Goal: Information Seeking & Learning: Learn about a topic

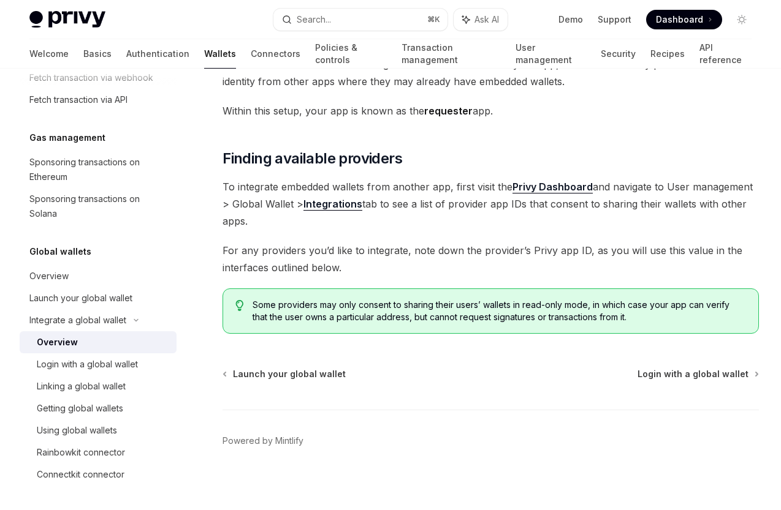
scroll to position [151, 0]
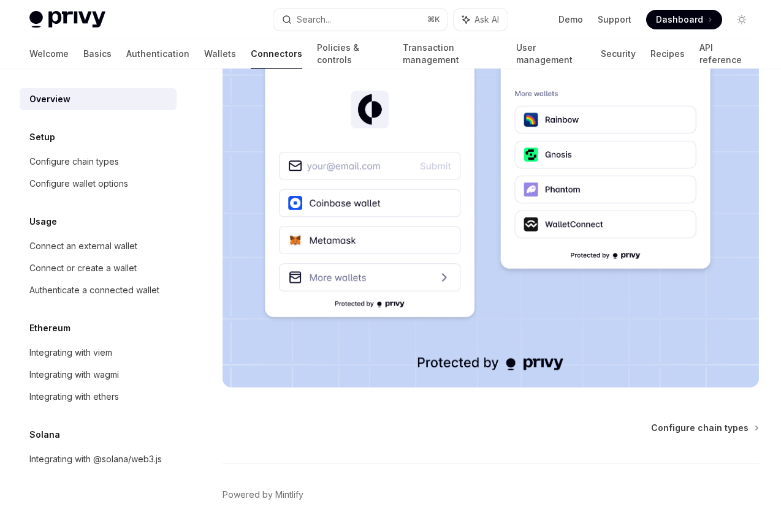
scroll to position [325, 0]
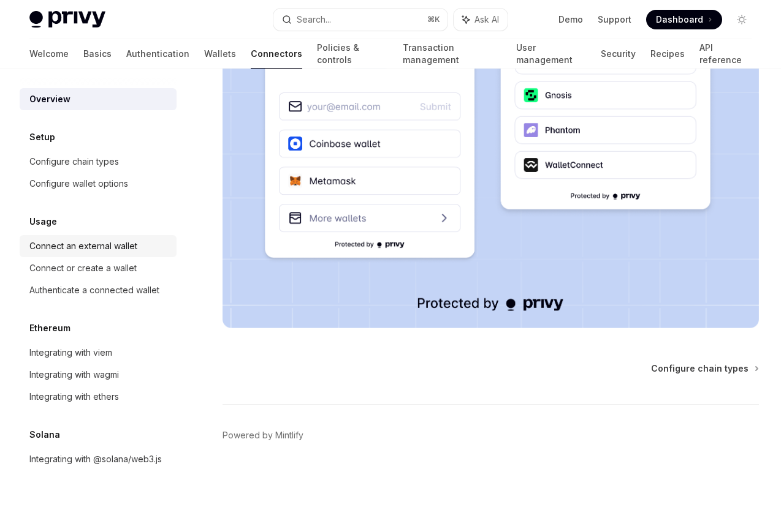
click at [135, 251] on div "Connect an external wallet" at bounding box center [83, 246] width 108 height 15
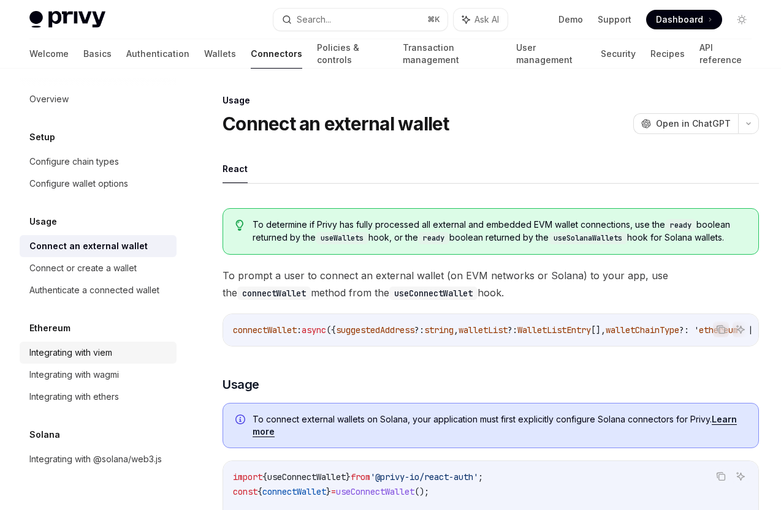
click at [127, 347] on div "Integrating with viem" at bounding box center [99, 353] width 140 height 15
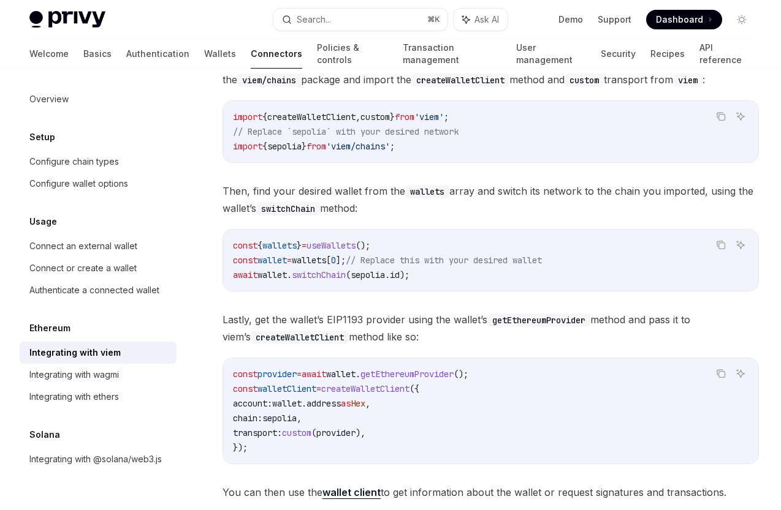
scroll to position [216, 0]
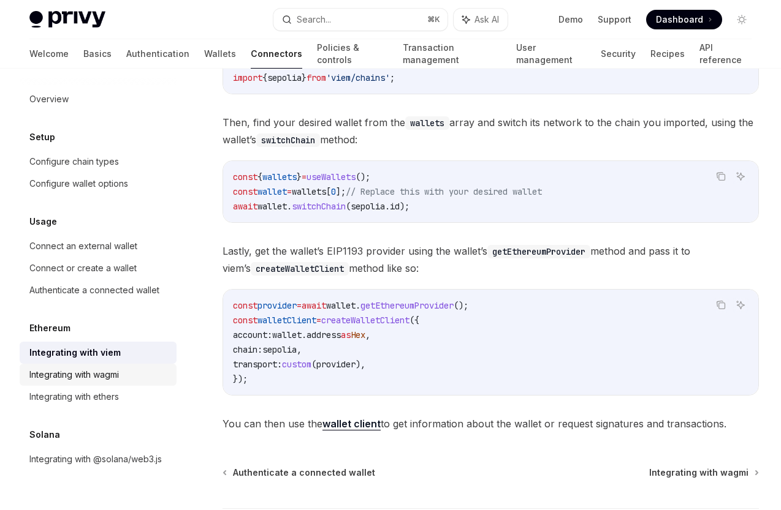
click at [117, 383] on link "Integrating with wagmi" at bounding box center [98, 375] width 157 height 22
type textarea "*"
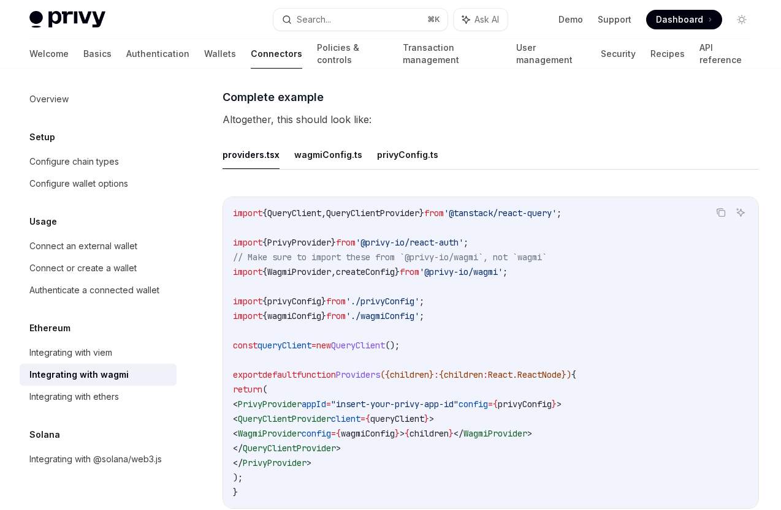
scroll to position [2070, 0]
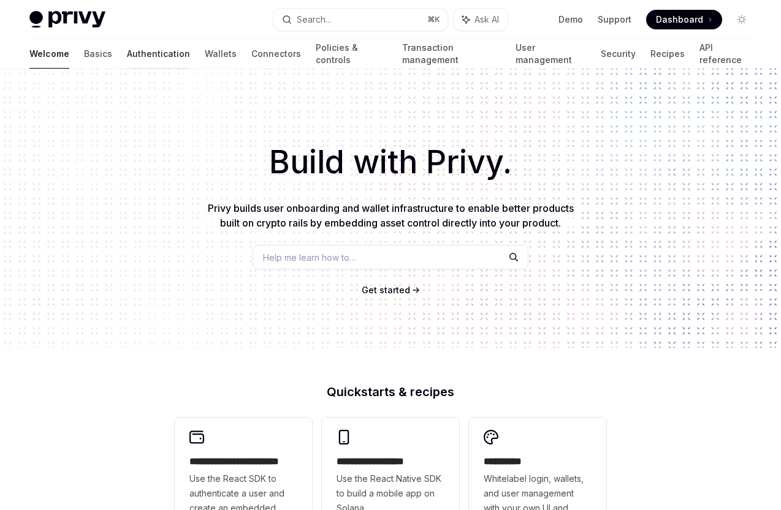
click at [127, 54] on link "Authentication" at bounding box center [158, 53] width 63 height 29
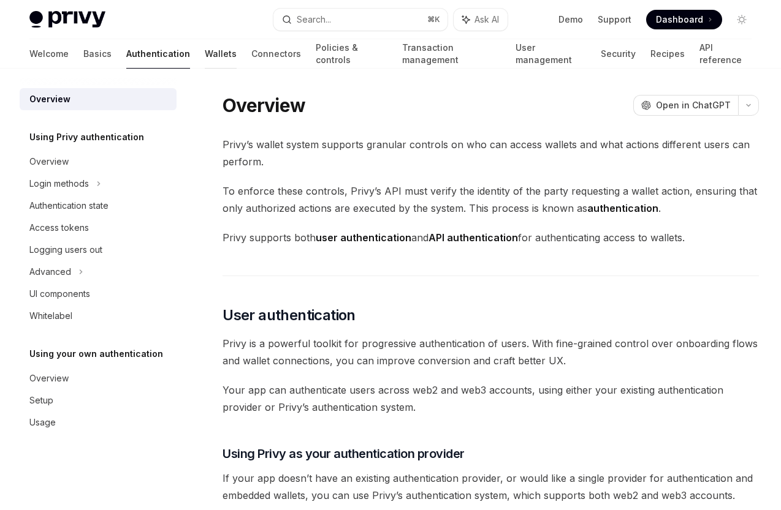
click at [205, 53] on link "Wallets" at bounding box center [221, 53] width 32 height 29
type textarea "*"
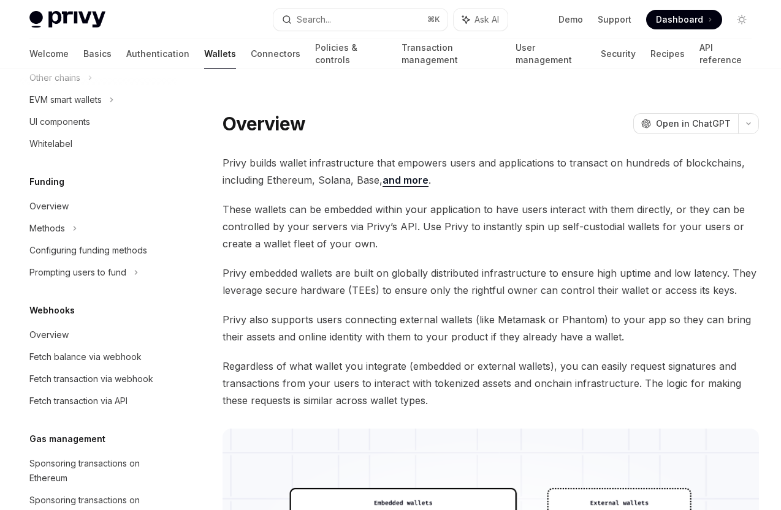
scroll to position [422, 0]
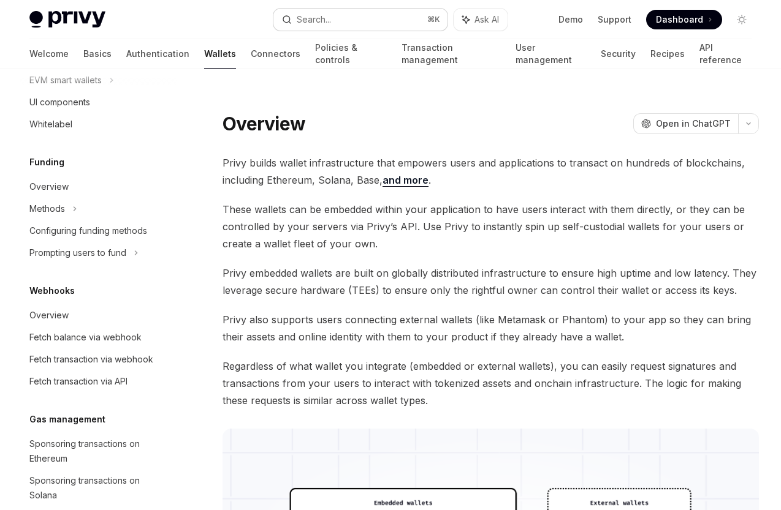
click at [309, 16] on div "Search..." at bounding box center [314, 19] width 34 height 15
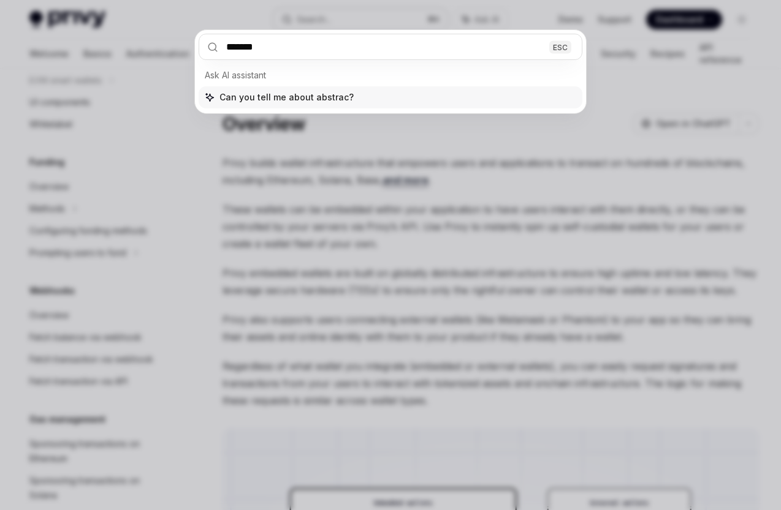
type input "********"
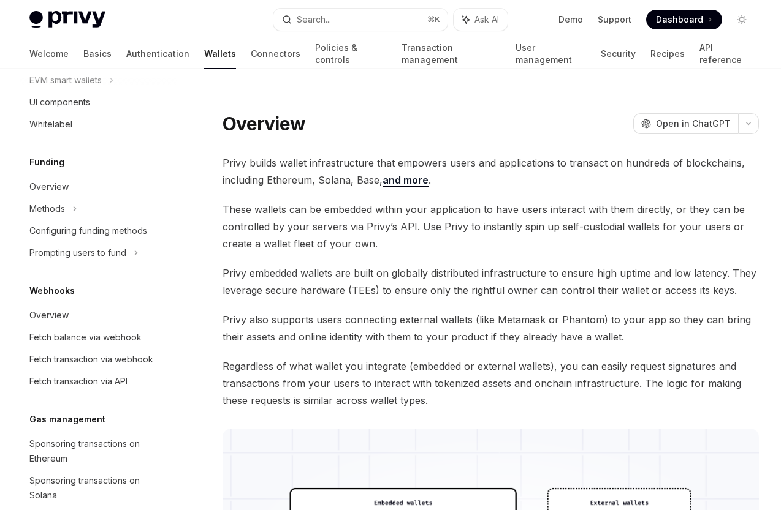
type textarea "*"
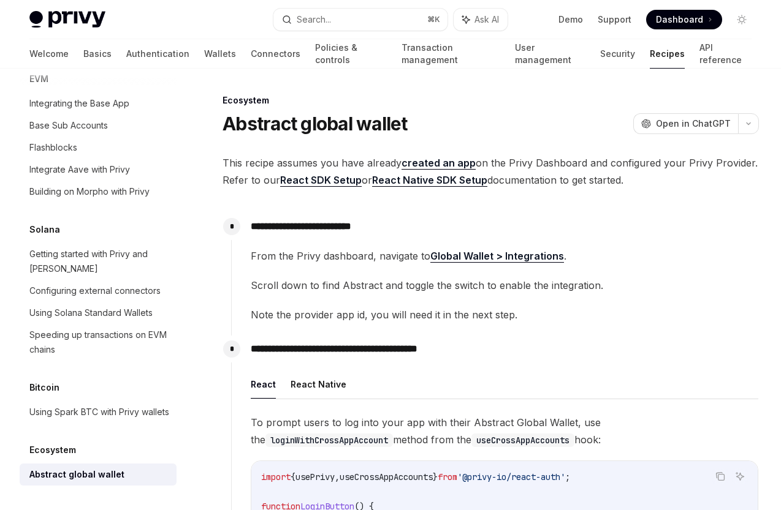
click at [474, 254] on strong "Global Wallet > Integrations" at bounding box center [497, 256] width 134 height 12
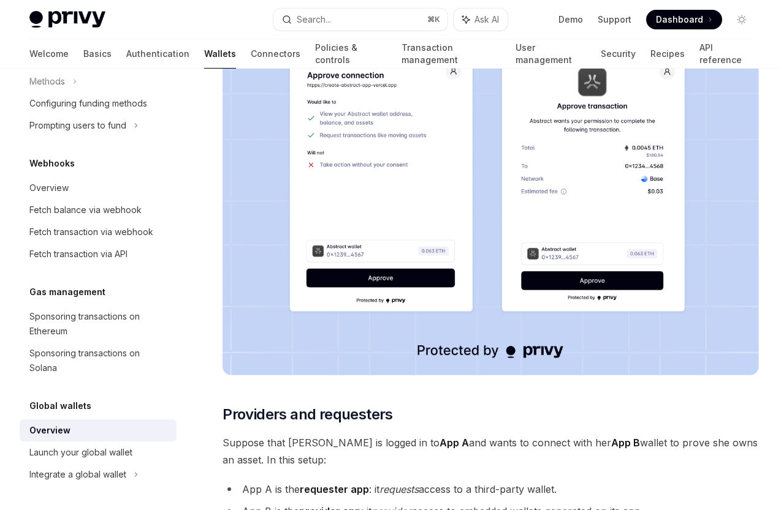
scroll to position [306, 0]
